Goal: Obtain resource: Download file/media

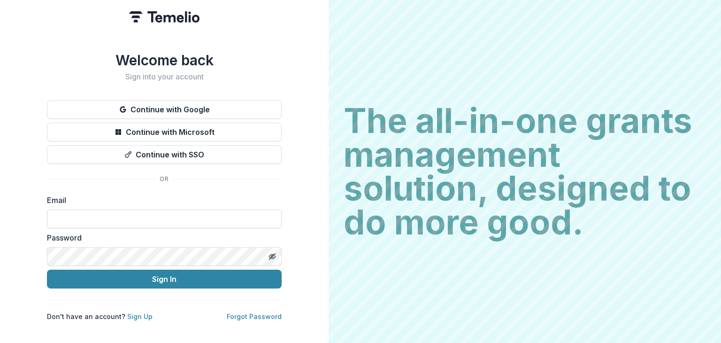
click at [84, 212] on input at bounding box center [164, 218] width 235 height 19
type input "**********"
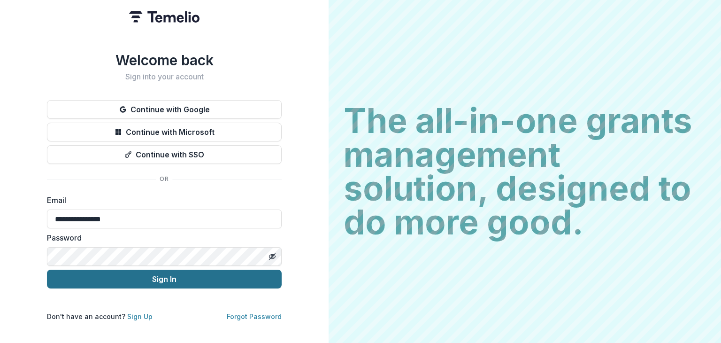
click at [169, 279] on button "Sign In" at bounding box center [164, 279] width 235 height 19
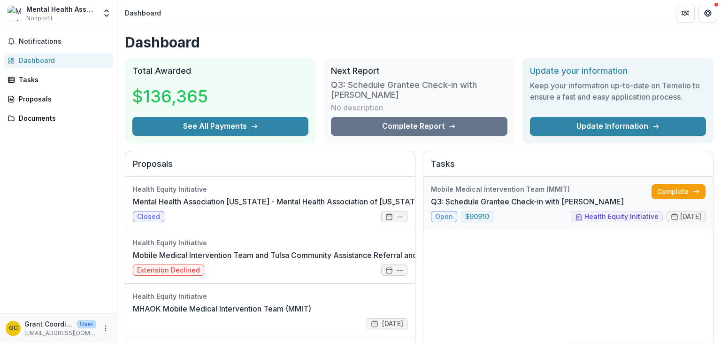
click at [624, 207] on link "Q3: Schedule Grantee Check-in with [PERSON_NAME]" at bounding box center [527, 201] width 193 height 11
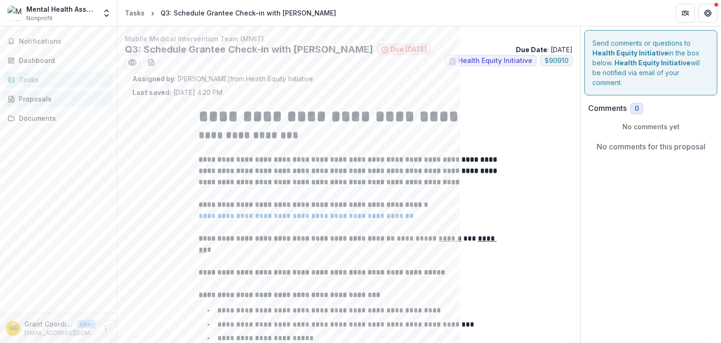
click at [34, 96] on div "Proposals" at bounding box center [62, 99] width 87 height 10
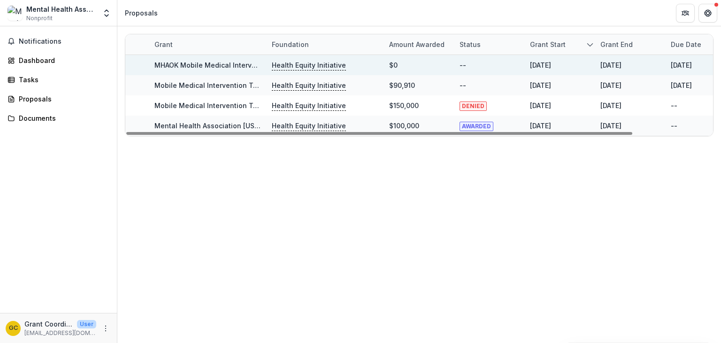
click at [193, 57] on div "MHAOK Mobile Medical Intervention Team (MMIT)" at bounding box center [208, 65] width 106 height 20
click at [226, 65] on link "MHAOK Mobile Medical Intervention Team (MMIT)" at bounding box center [237, 65] width 164 height 8
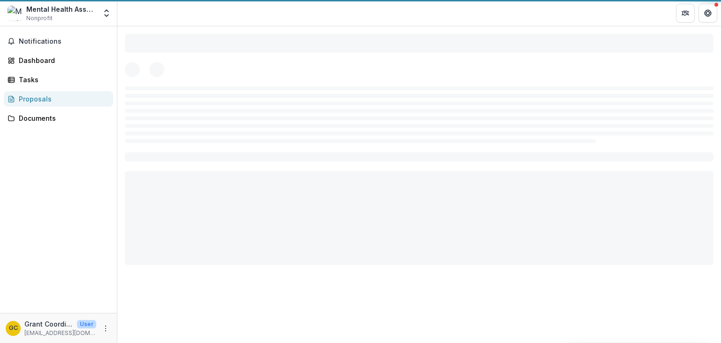
click at [226, 65] on div at bounding box center [419, 69] width 589 height 15
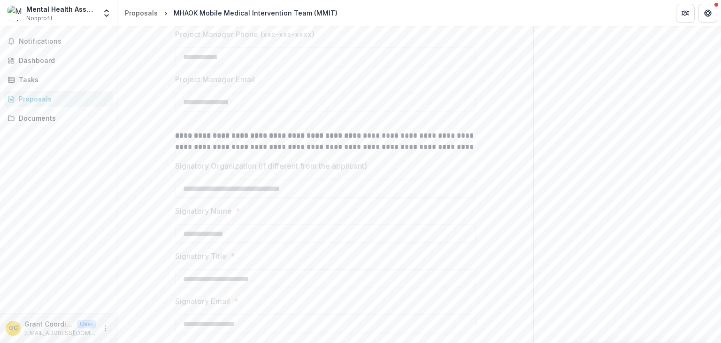
scroll to position [1107, 0]
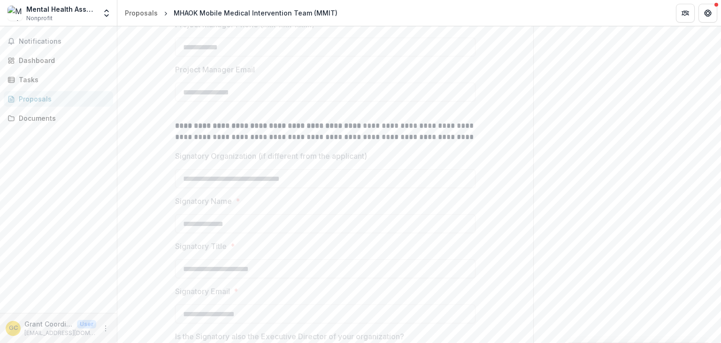
drag, startPoint x: 718, startPoint y: 136, endPoint x: 712, endPoint y: 166, distance: 30.6
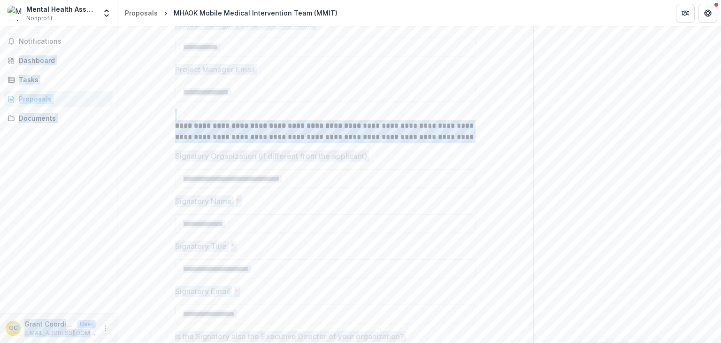
drag, startPoint x: 718, startPoint y: 66, endPoint x: 721, endPoint y: -19, distance: 85.5
click at [721, 0] on html "**********" at bounding box center [360, 171] width 721 height 343
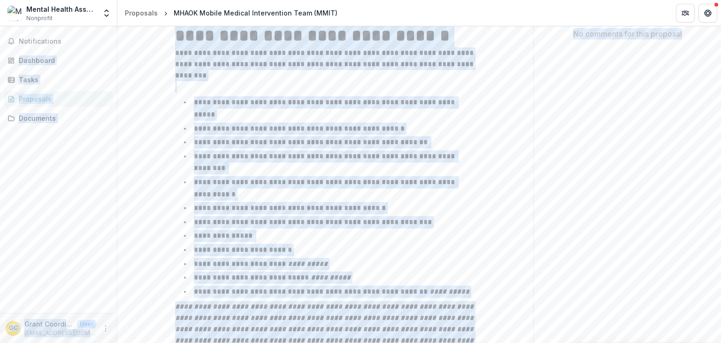
scroll to position [0, 0]
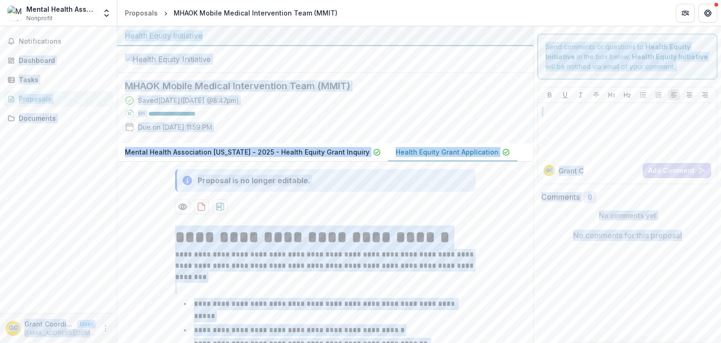
click at [263, 136] on div "Saved [DATE] ( [DATE] 8:47pm ) 98 % Due on [DATE] 11:59 PM" at bounding box center [318, 115] width 386 height 40
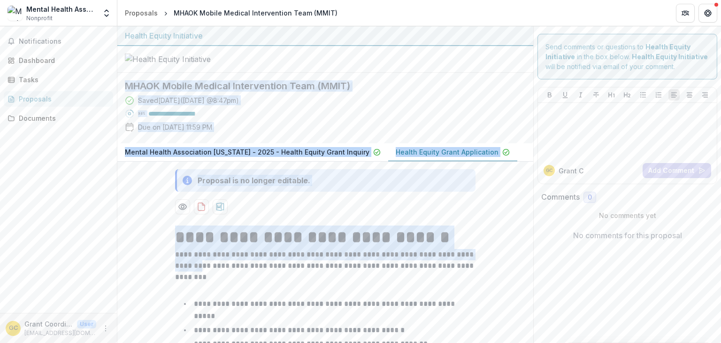
drag, startPoint x: 127, startPoint y: 150, endPoint x: 205, endPoint y: 327, distance: 193.7
click at [200, 211] on icon "download-proposal" at bounding box center [201, 206] width 9 height 9
click at [303, 214] on div "Proposal is no longer editable." at bounding box center [326, 188] width 316 height 53
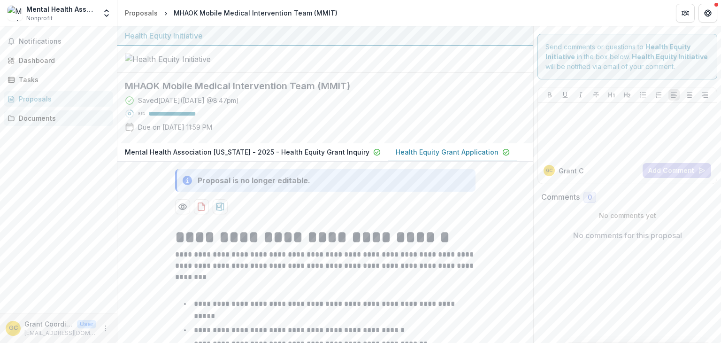
click at [38, 112] on link "Documents" at bounding box center [58, 117] width 109 height 15
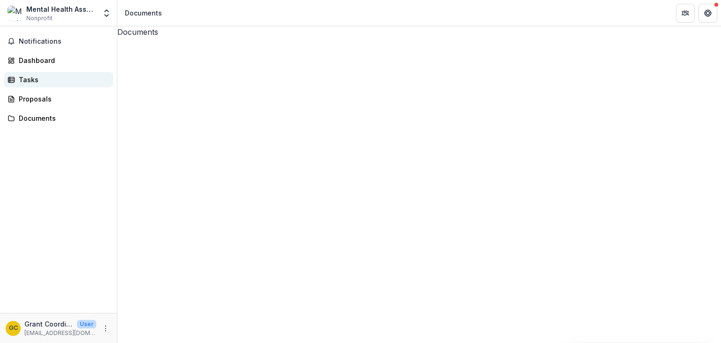
click at [25, 81] on div "Tasks" at bounding box center [62, 80] width 87 height 10
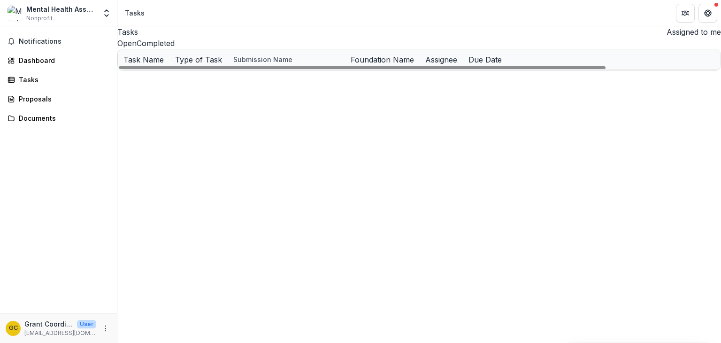
click at [393, 84] on u "Mobile Medical Intervention Team (MMIT)" at bounding box center [427, 80] width 138 height 8
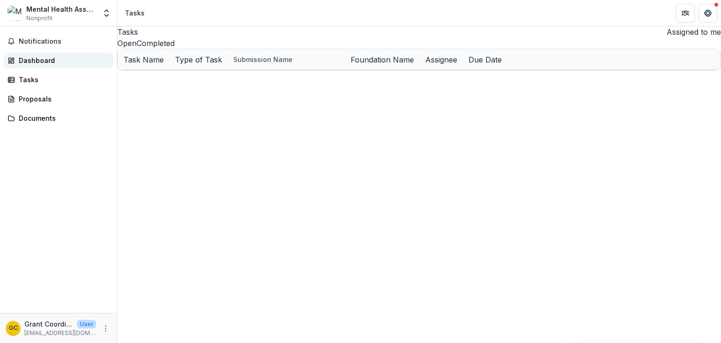
click at [42, 59] on div "Dashboard" at bounding box center [62, 60] width 87 height 10
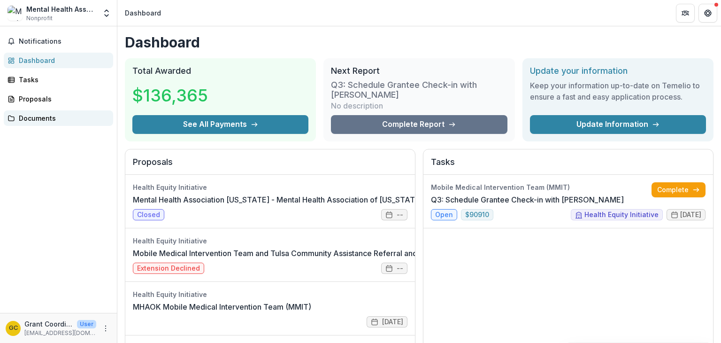
click at [37, 116] on div "Documents" at bounding box center [62, 118] width 87 height 10
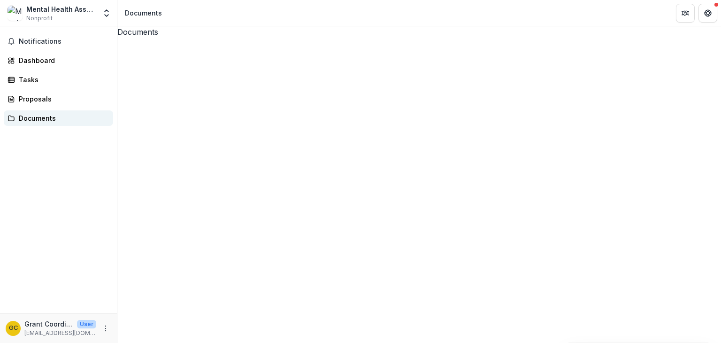
click at [37, 116] on div "Documents" at bounding box center [62, 118] width 87 height 10
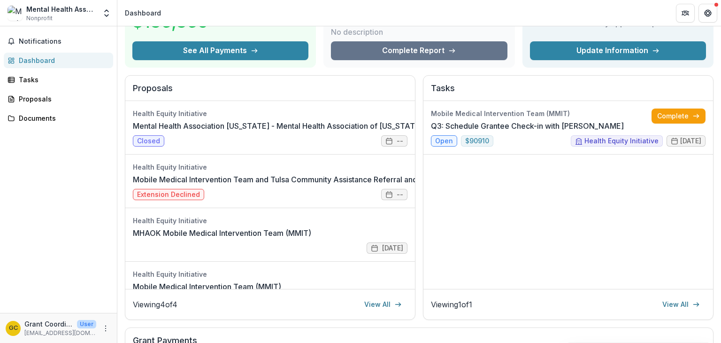
scroll to position [85, 0]
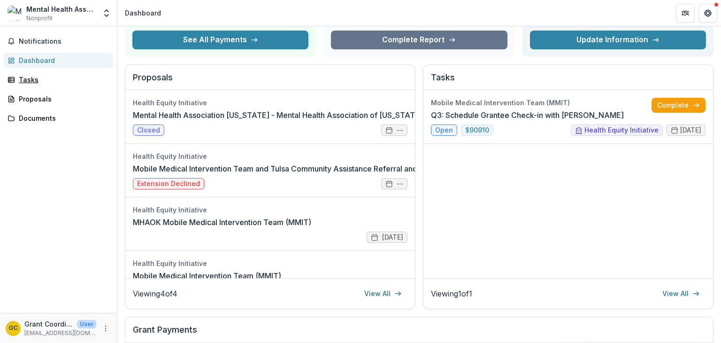
click at [24, 75] on div "Tasks" at bounding box center [62, 80] width 87 height 10
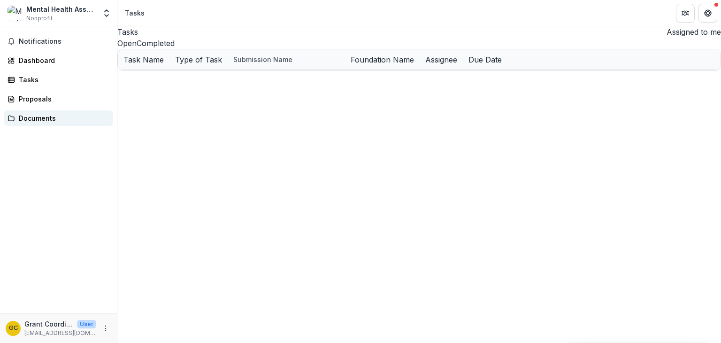
click at [28, 117] on div "Documents" at bounding box center [62, 118] width 87 height 10
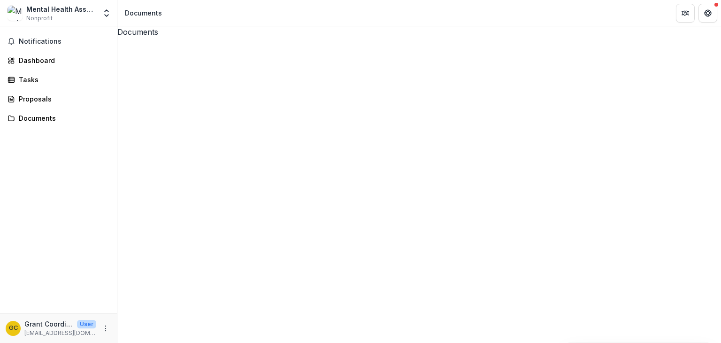
click at [137, 38] on div "Documents" at bounding box center [419, 31] width 604 height 11
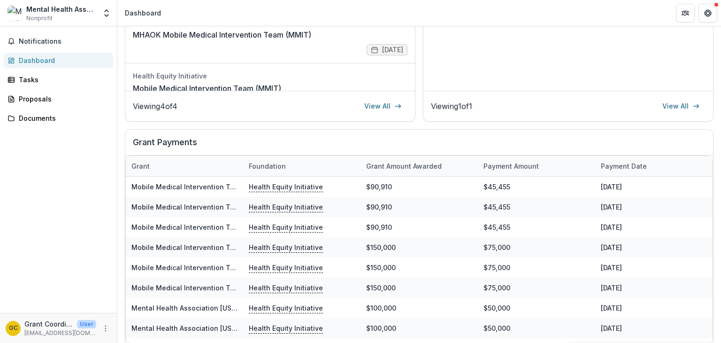
scroll to position [273, 0]
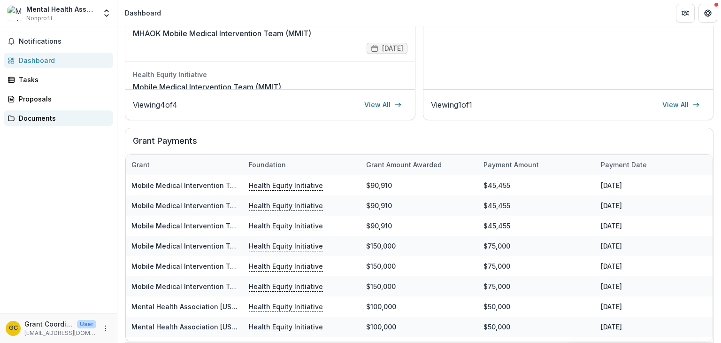
click at [28, 116] on div "Documents" at bounding box center [62, 118] width 87 height 10
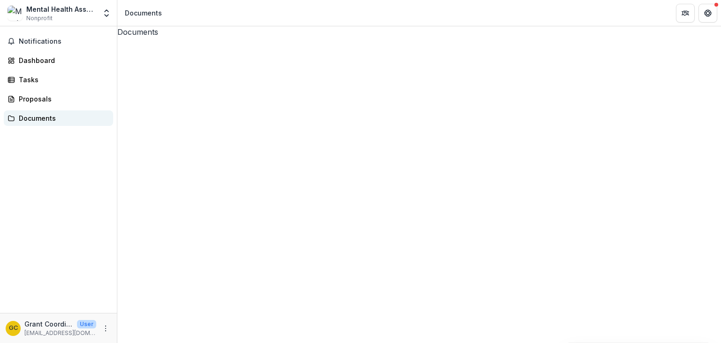
click at [36, 118] on div "Documents" at bounding box center [62, 118] width 87 height 10
